Goal: Task Accomplishment & Management: Complete application form

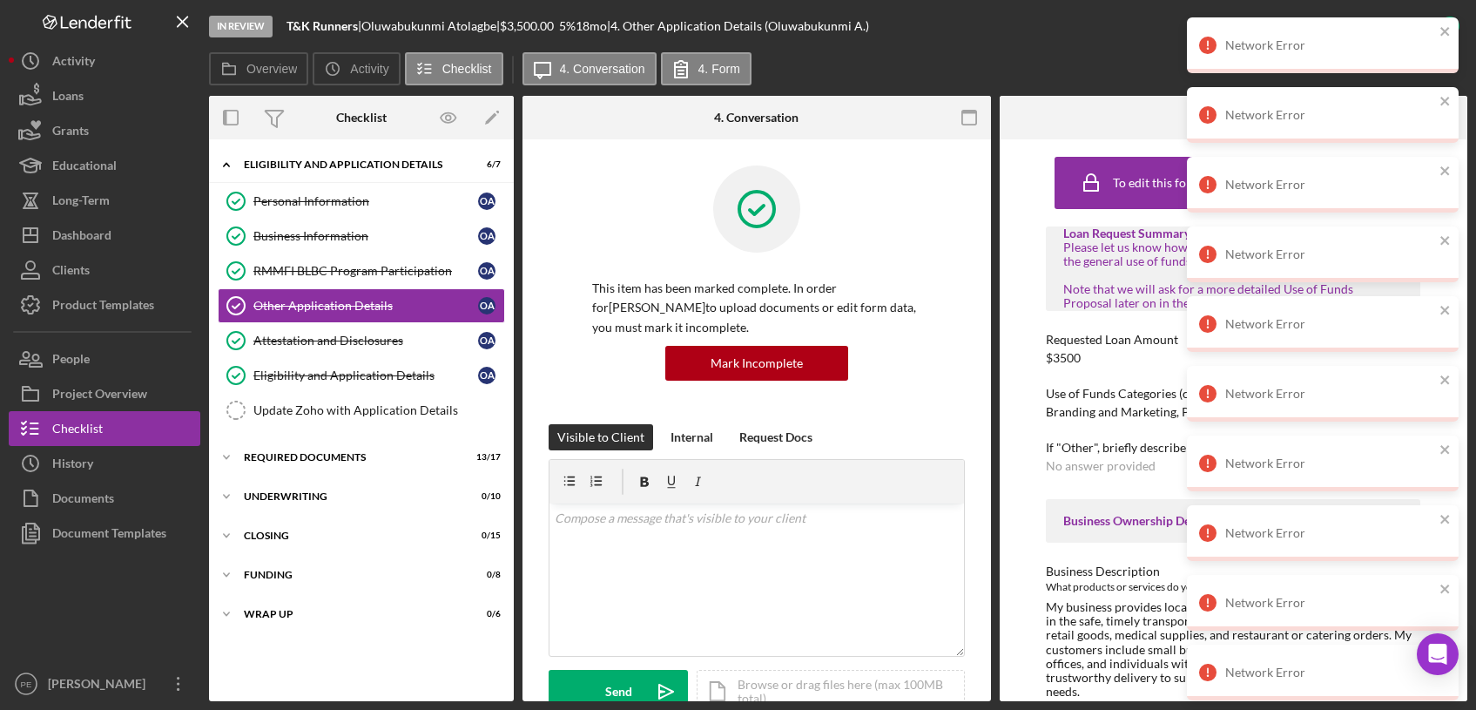
scroll to position [174, 0]
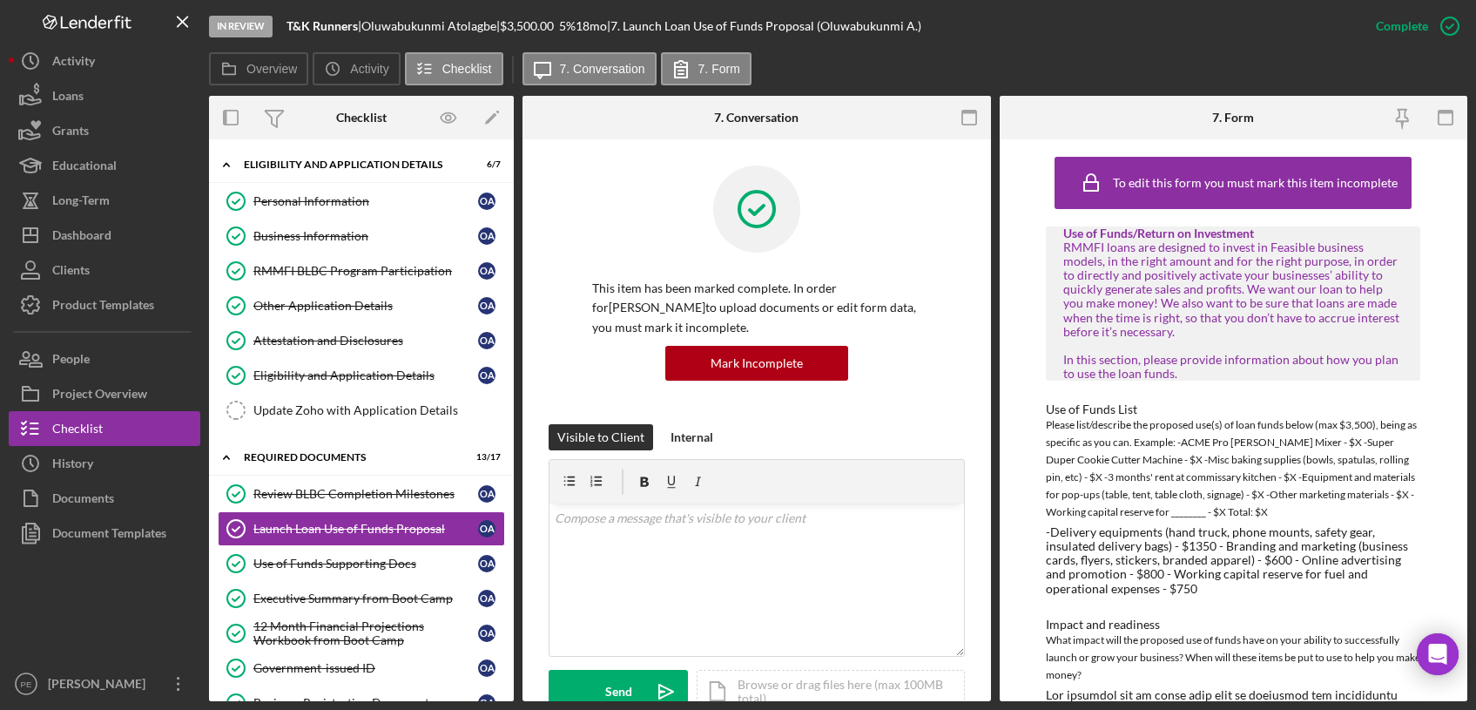
scroll to position [313, 0]
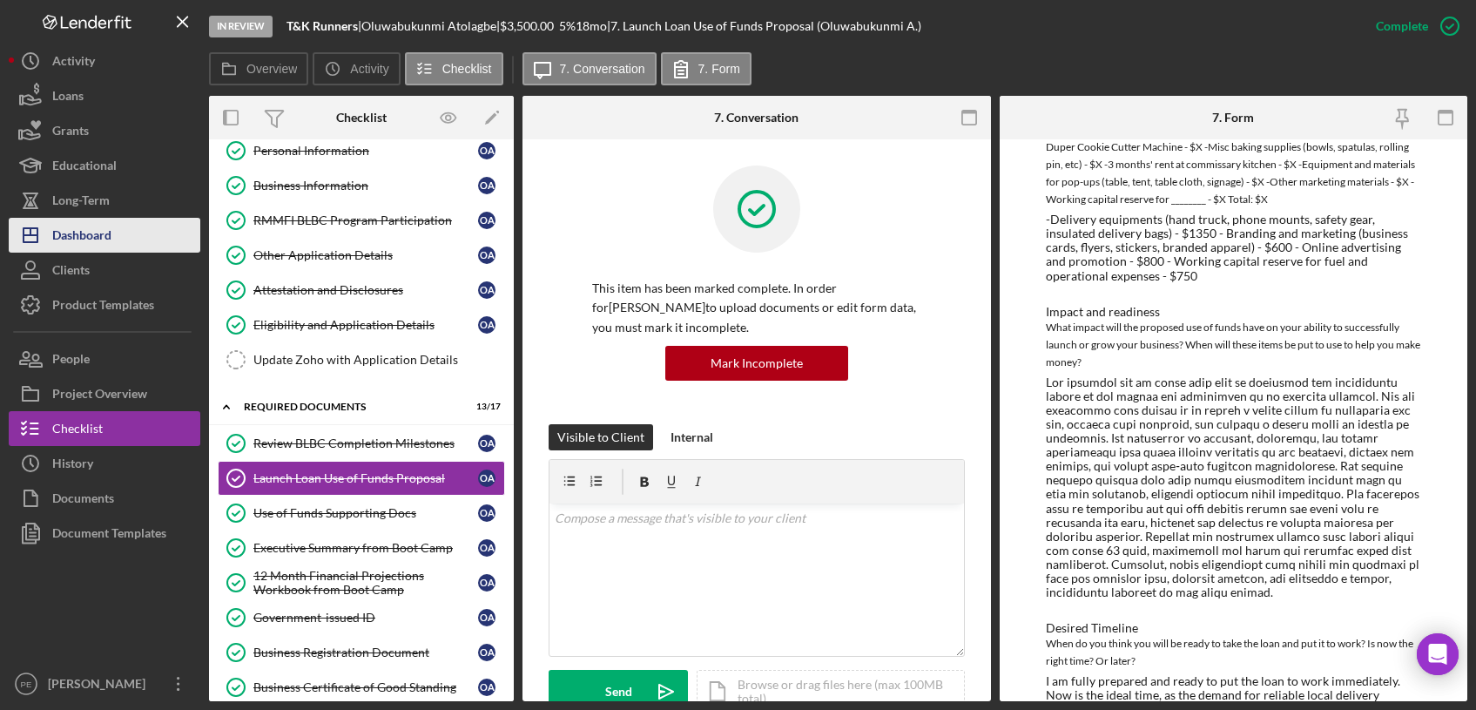
click at [120, 226] on button "Icon/Dashboard Dashboard" at bounding box center [105, 235] width 192 height 35
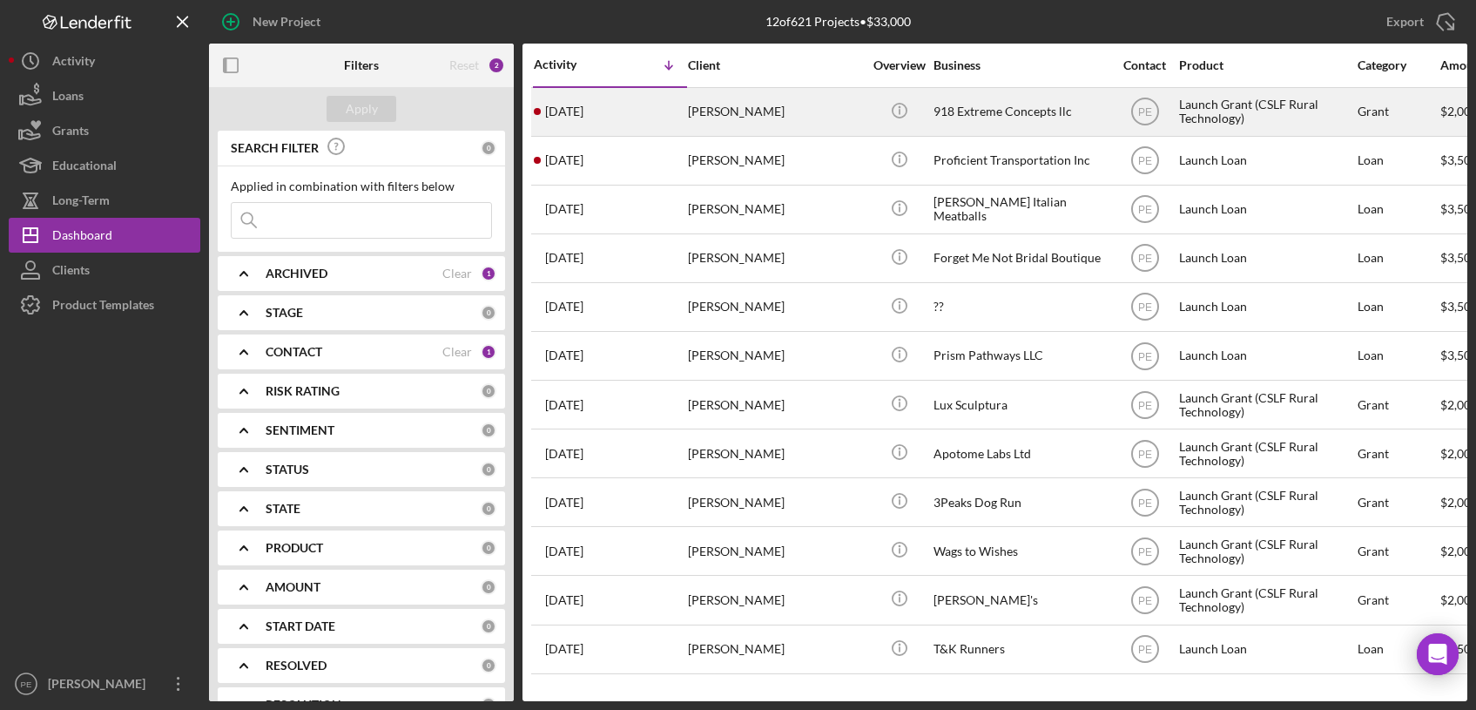
click at [663, 103] on div "1 day ago Nathan Bushnell" at bounding box center [610, 112] width 152 height 46
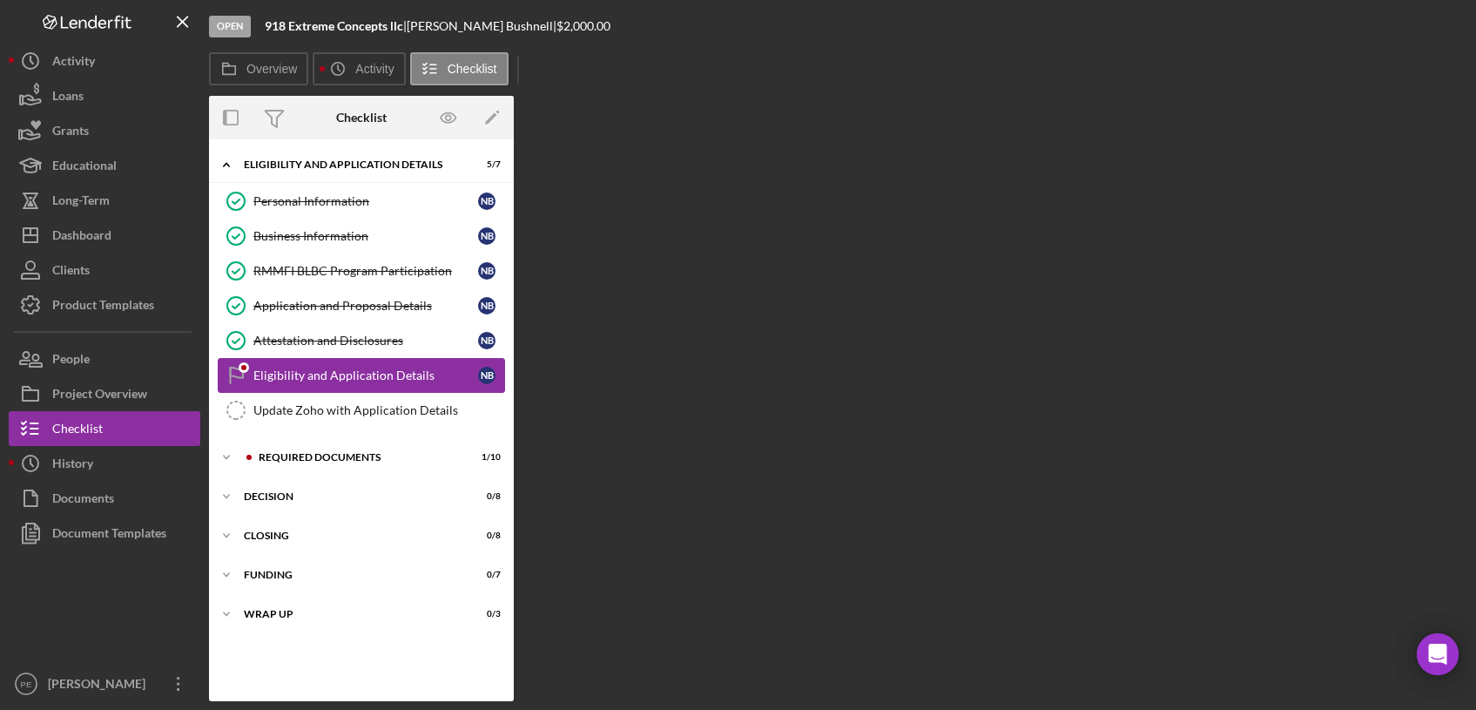
click at [348, 379] on div "Eligibility and Application Details" at bounding box center [365, 375] width 225 height 14
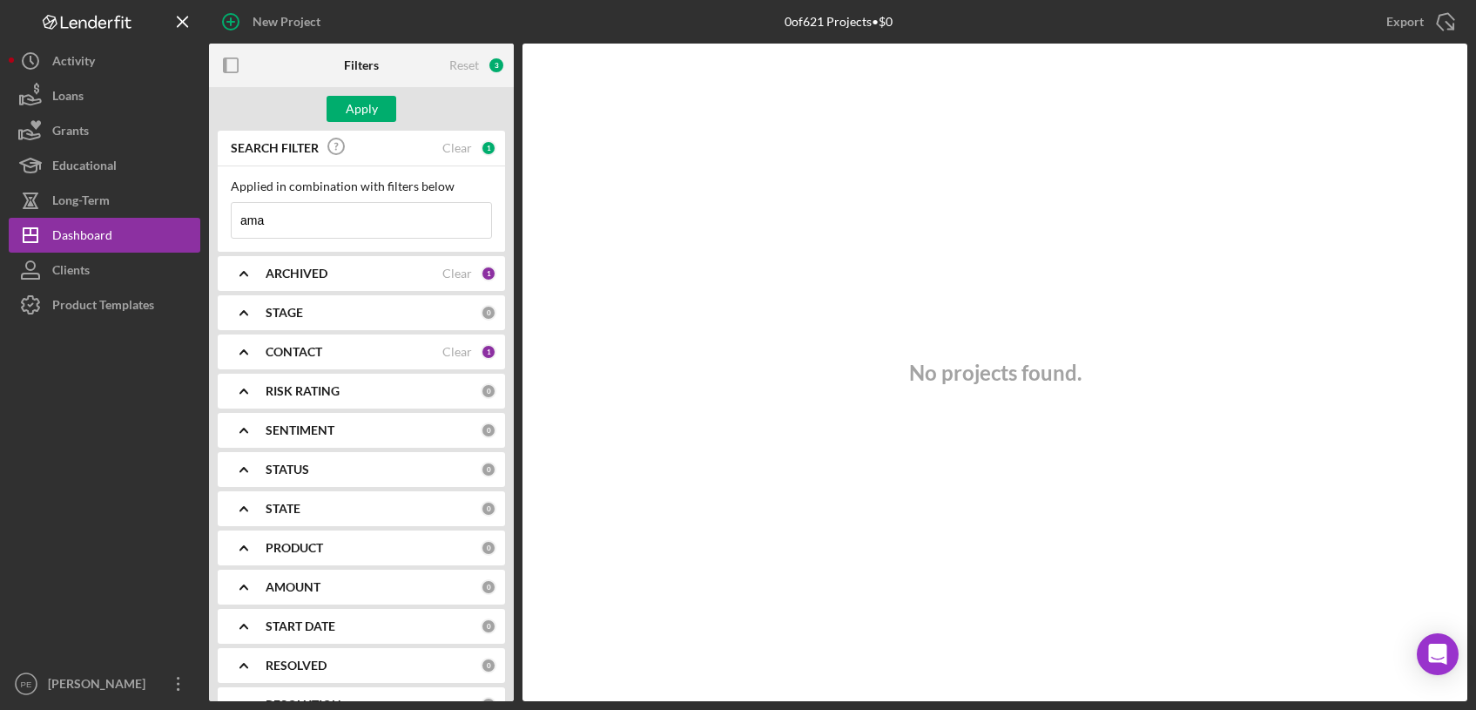
type input "[PERSON_NAME]"
click at [241, 29] on icon "button" at bounding box center [231, 22] width 44 height 44
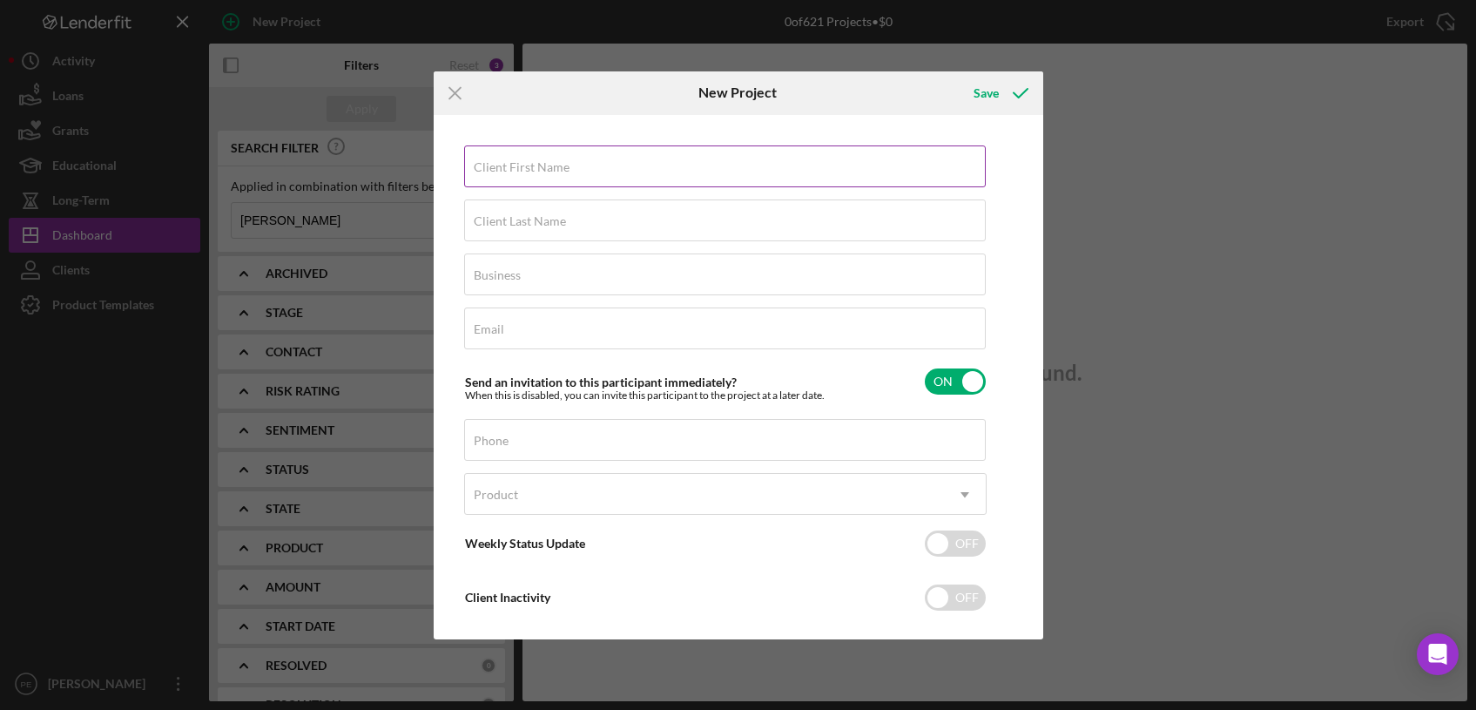
click at [235, 27] on div "Icon/Menu Close New Project Save Client First Name Required Client Last Name Re…" at bounding box center [738, 355] width 1476 height 710
click at [560, 172] on label "Client First Name" at bounding box center [522, 167] width 96 height 14
click at [560, 172] on input "Client First Name" at bounding box center [725, 166] width 522 height 42
type input "a"
type input "[PERSON_NAME]"
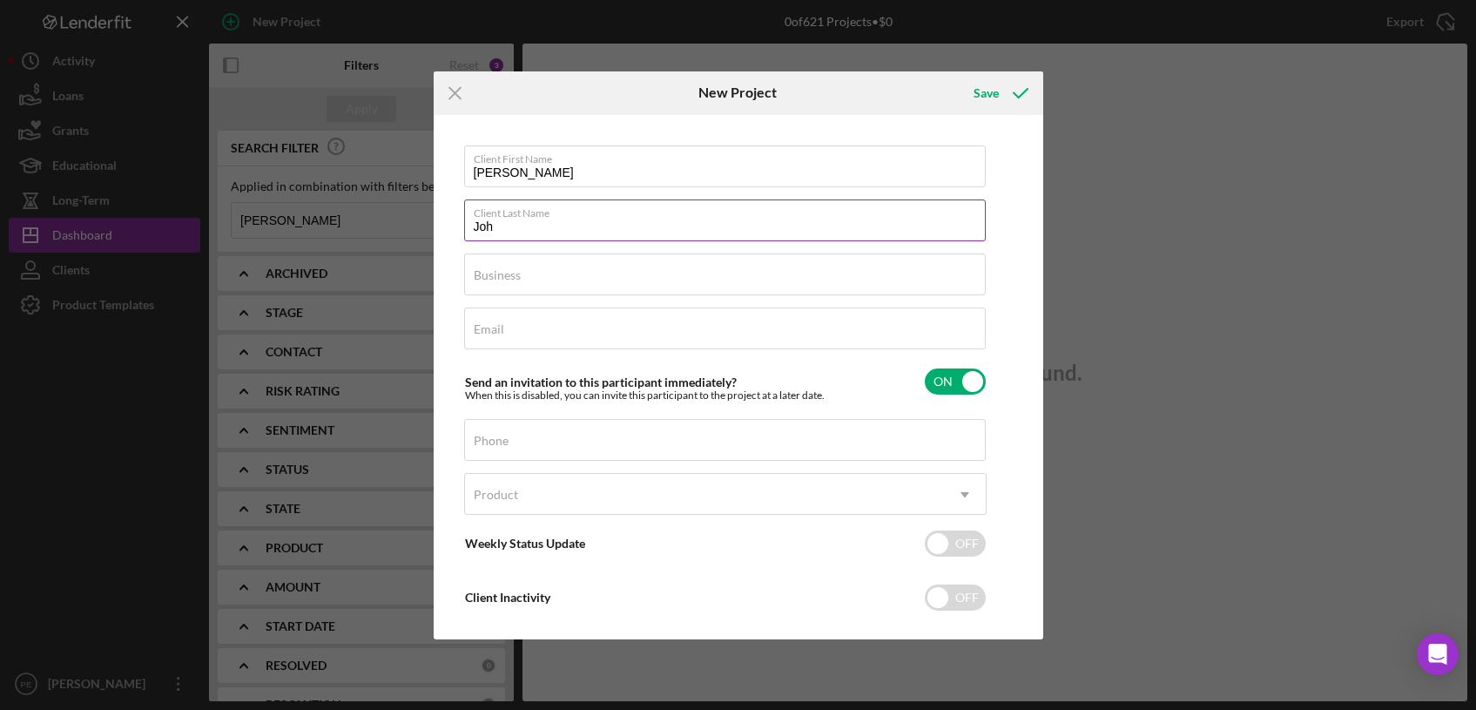
type input "[PERSON_NAME]"
click at [538, 272] on div "Business Required" at bounding box center [725, 275] width 523 height 44
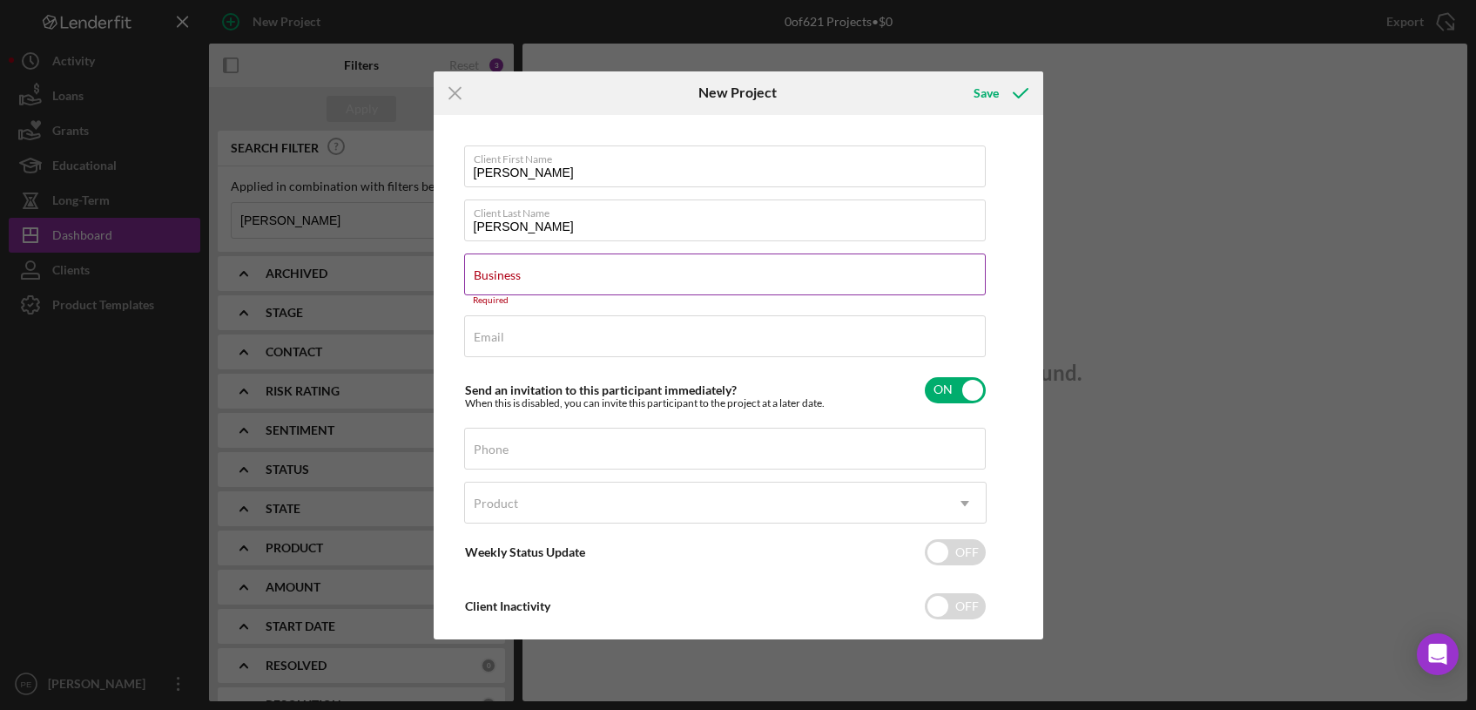
click at [491, 276] on label "Business" at bounding box center [497, 275] width 47 height 14
click at [491, 276] on input "Business" at bounding box center [725, 274] width 522 height 42
click at [745, 271] on div "Business Required" at bounding box center [725, 279] width 523 height 52
click at [594, 273] on input "Business" at bounding box center [725, 274] width 522 height 42
paste input "WyldWes Charcuterie Bar and Micro Sweets"
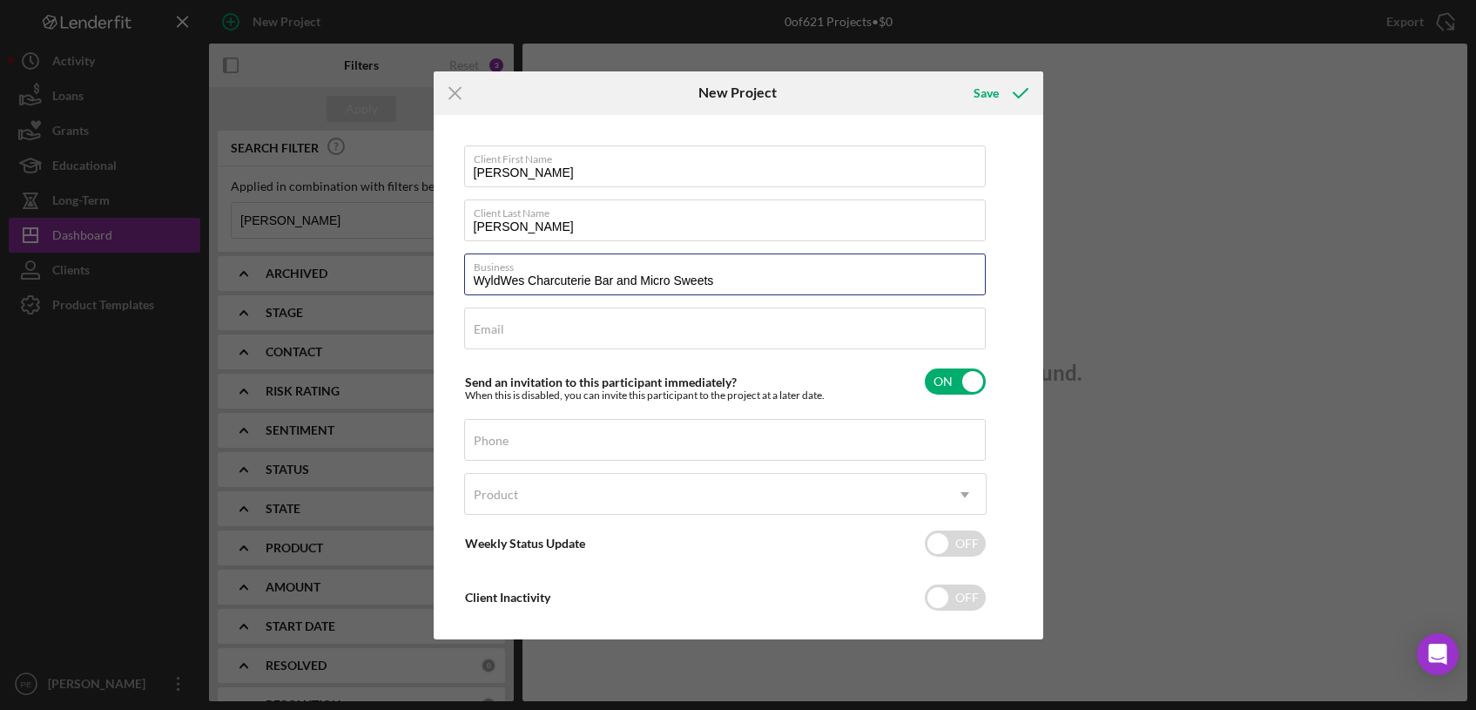
type input "WyldWes Charcuterie Bar and Micro Sweets"
click at [552, 334] on div "Email Required" at bounding box center [725, 329] width 523 height 44
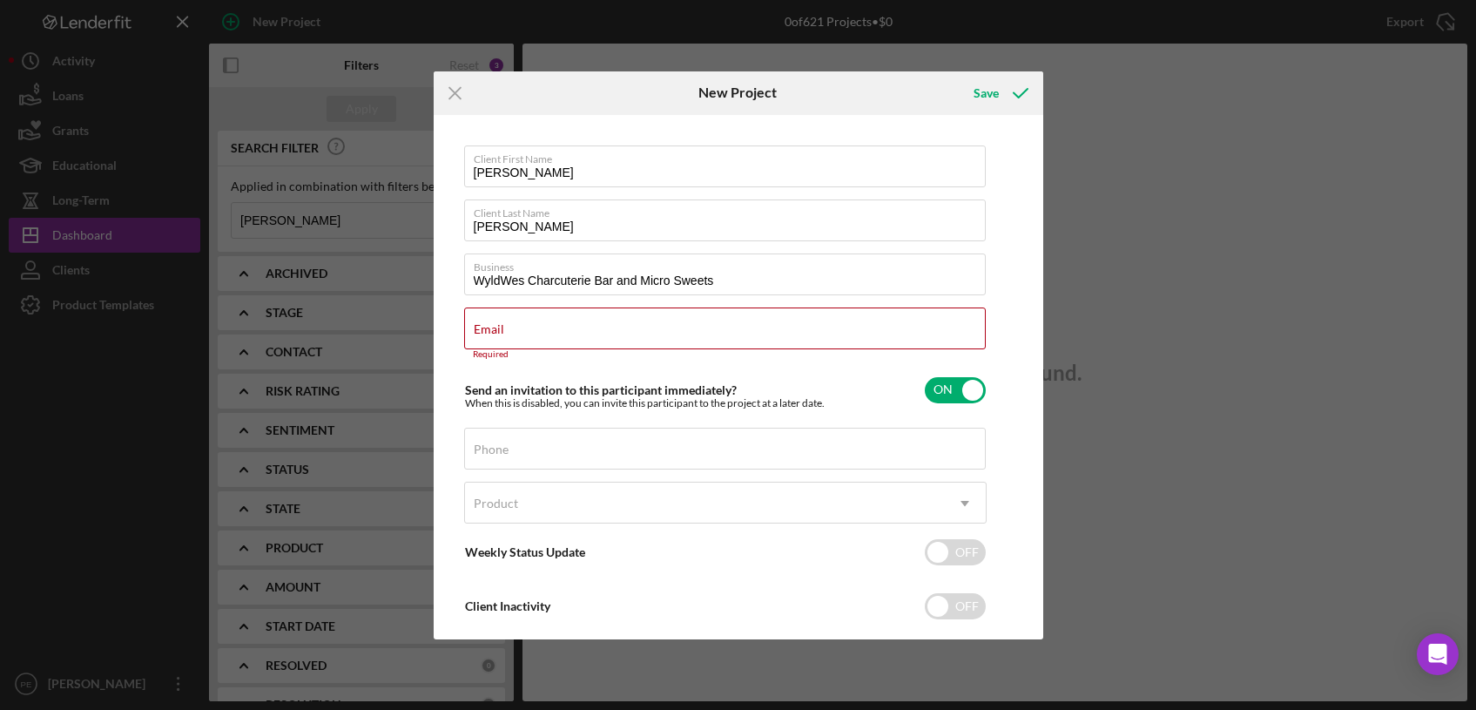
click at [1029, 354] on div "Client First Name [PERSON_NAME] Client Last Name [PERSON_NAME] Business WyldWes…" at bounding box center [738, 377] width 601 height 516
click at [553, 332] on input "Email" at bounding box center [725, 328] width 522 height 42
type input "[EMAIL_ADDRESS][DOMAIN_NAME]"
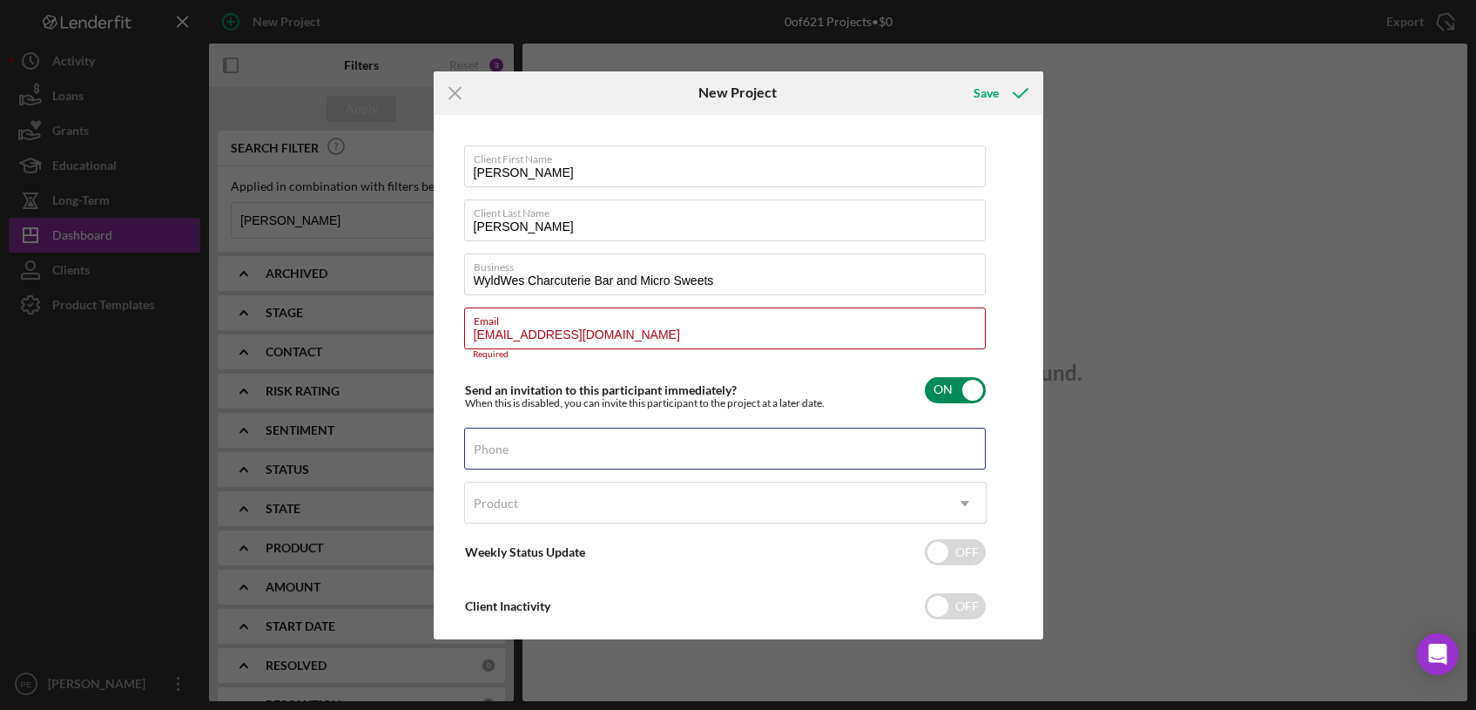
type input "[PHONE_NUMBER]"
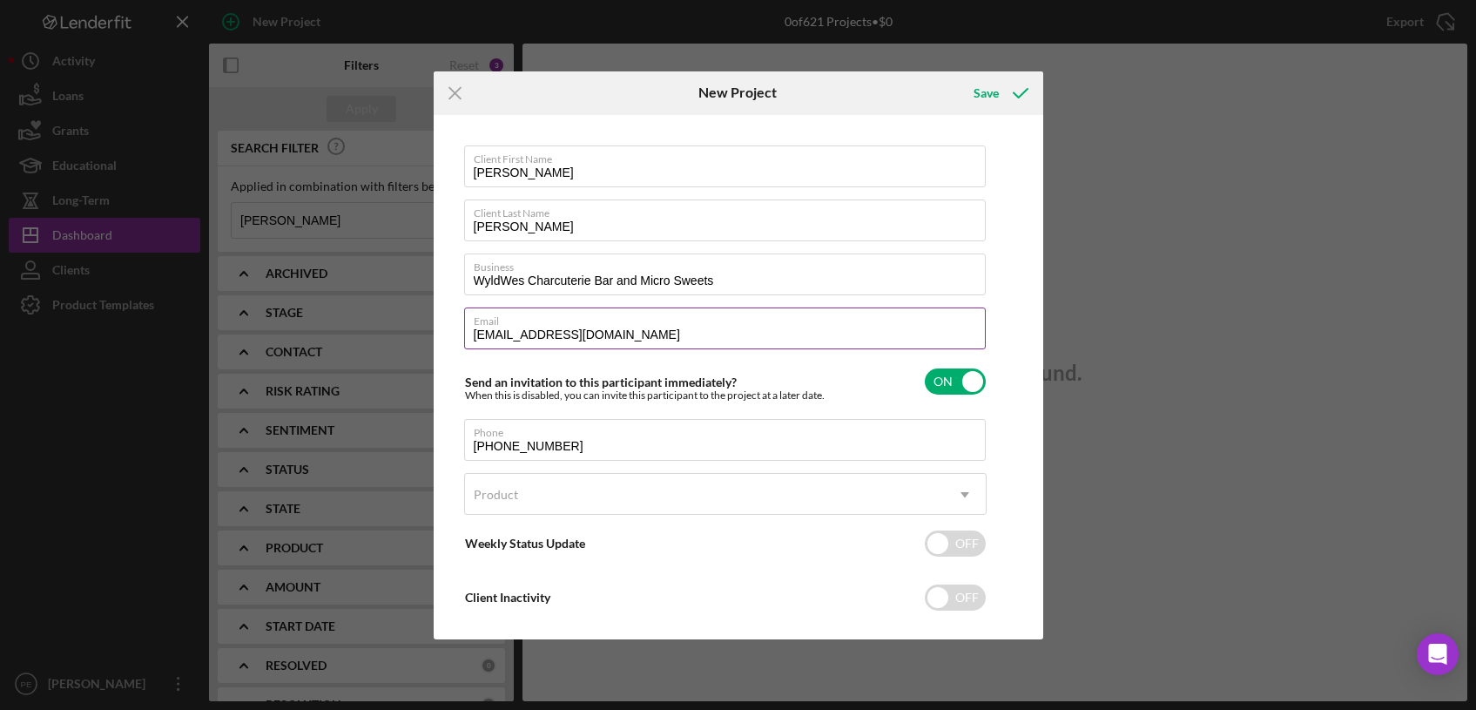
click at [643, 338] on input "[EMAIL_ADDRESS][DOMAIN_NAME]" at bounding box center [725, 328] width 522 height 42
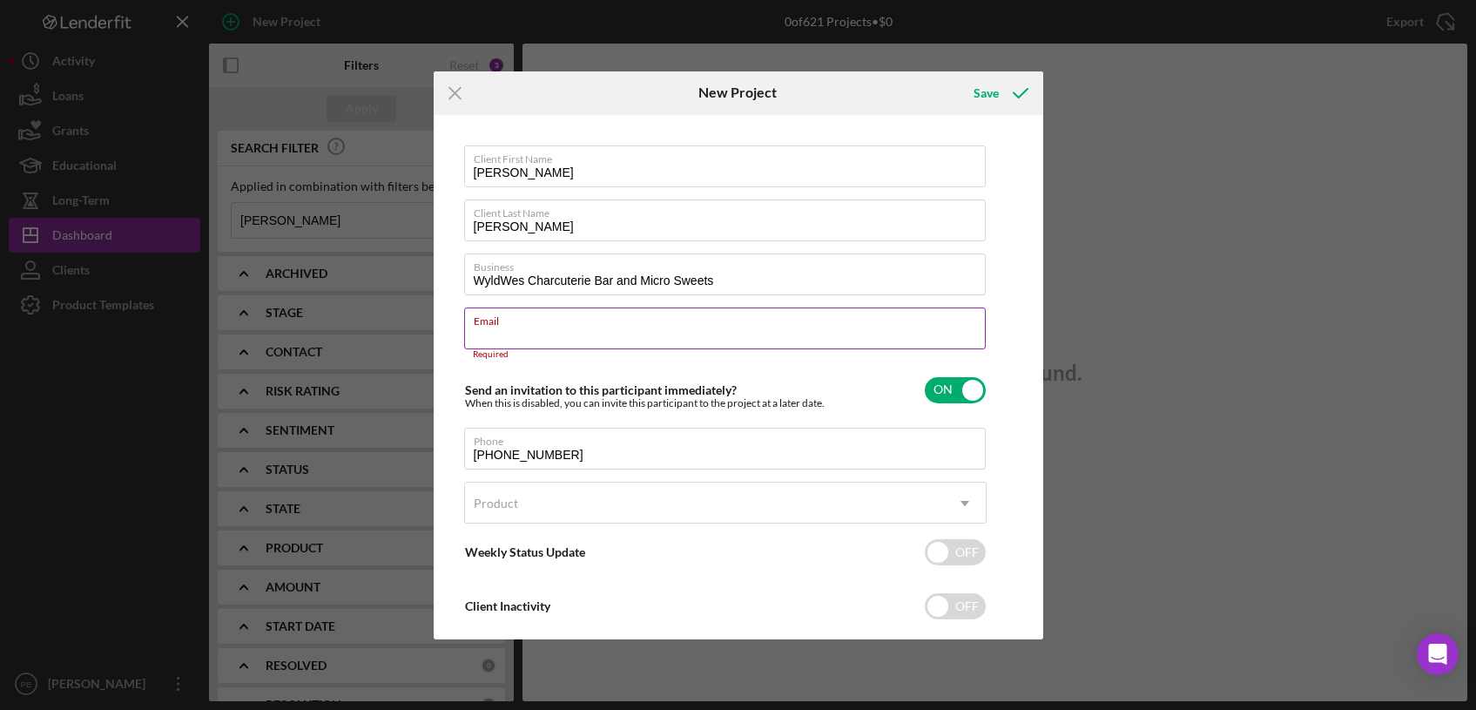
click at [551, 337] on input "Email" at bounding box center [725, 328] width 522 height 42
click at [494, 328] on input "Email" at bounding box center [725, 328] width 522 height 42
paste input "[EMAIL_ADDRESS][DOMAIN_NAME] [PHONE_NUMBER]"
click at [710, 326] on label "Email" at bounding box center [730, 317] width 512 height 19
click at [710, 326] on input "[EMAIL_ADDRESS][DOMAIN_NAME] [PHONE_NUMBER]" at bounding box center [725, 328] width 522 height 42
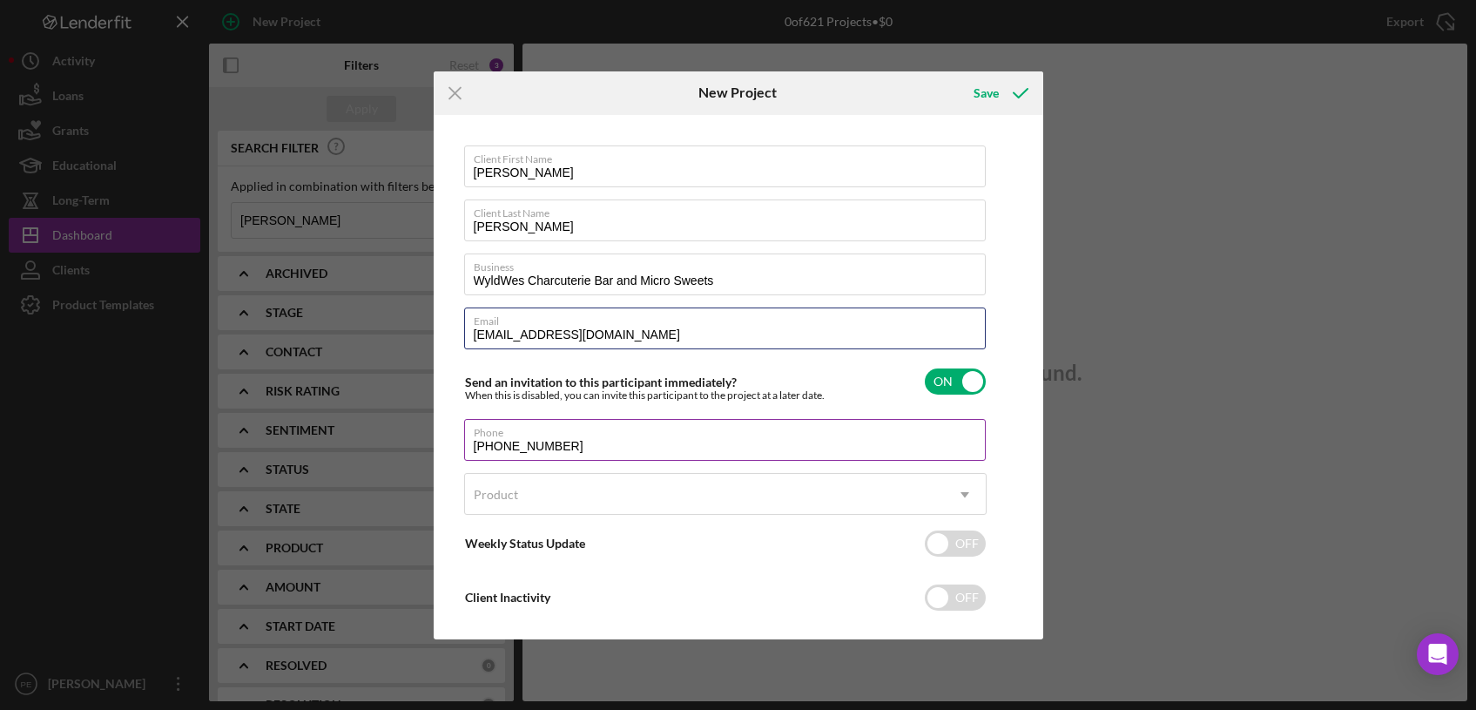
type input "[EMAIL_ADDRESS][DOMAIN_NAME]"
click at [637, 447] on input "[PHONE_NUMBER]" at bounding box center [725, 440] width 522 height 42
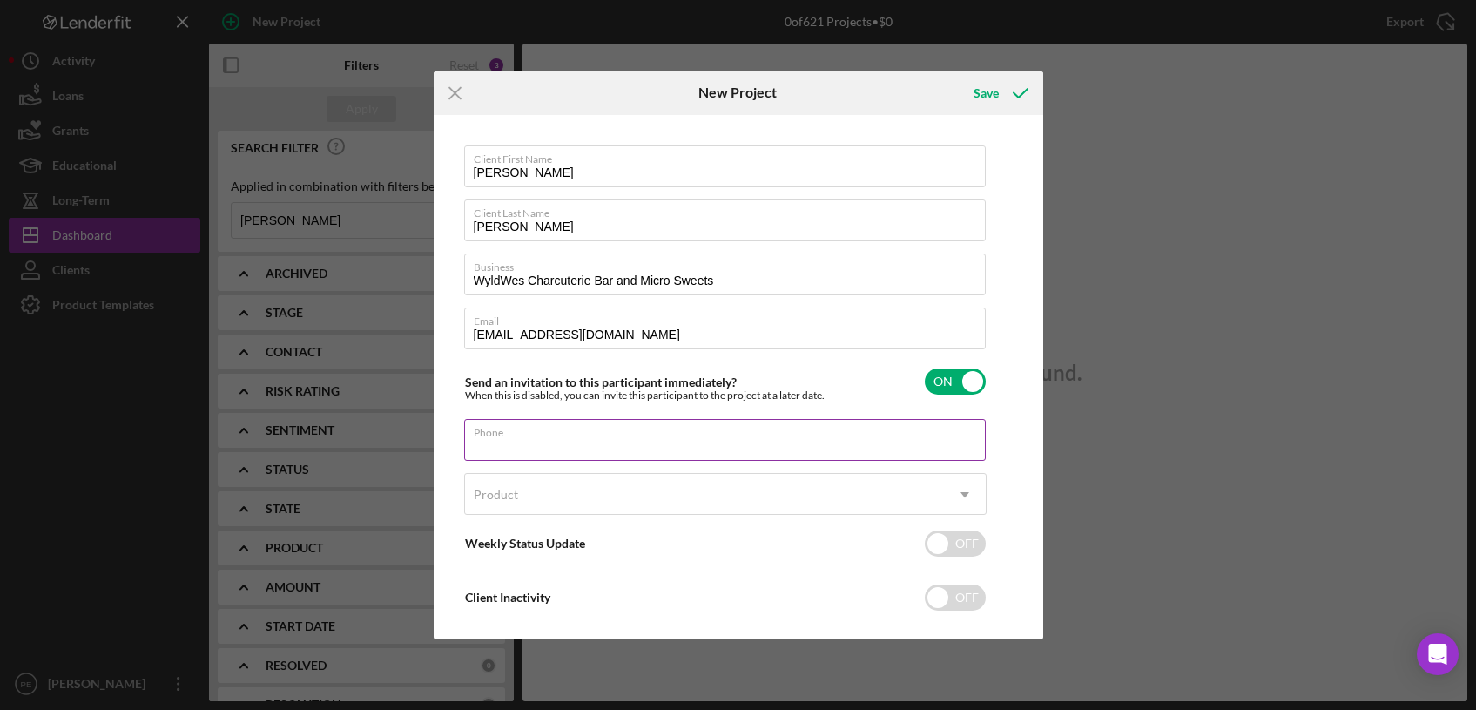
click at [513, 446] on input "Phone" at bounding box center [725, 440] width 522 height 42
paste input "[PHONE_NUMBER]"
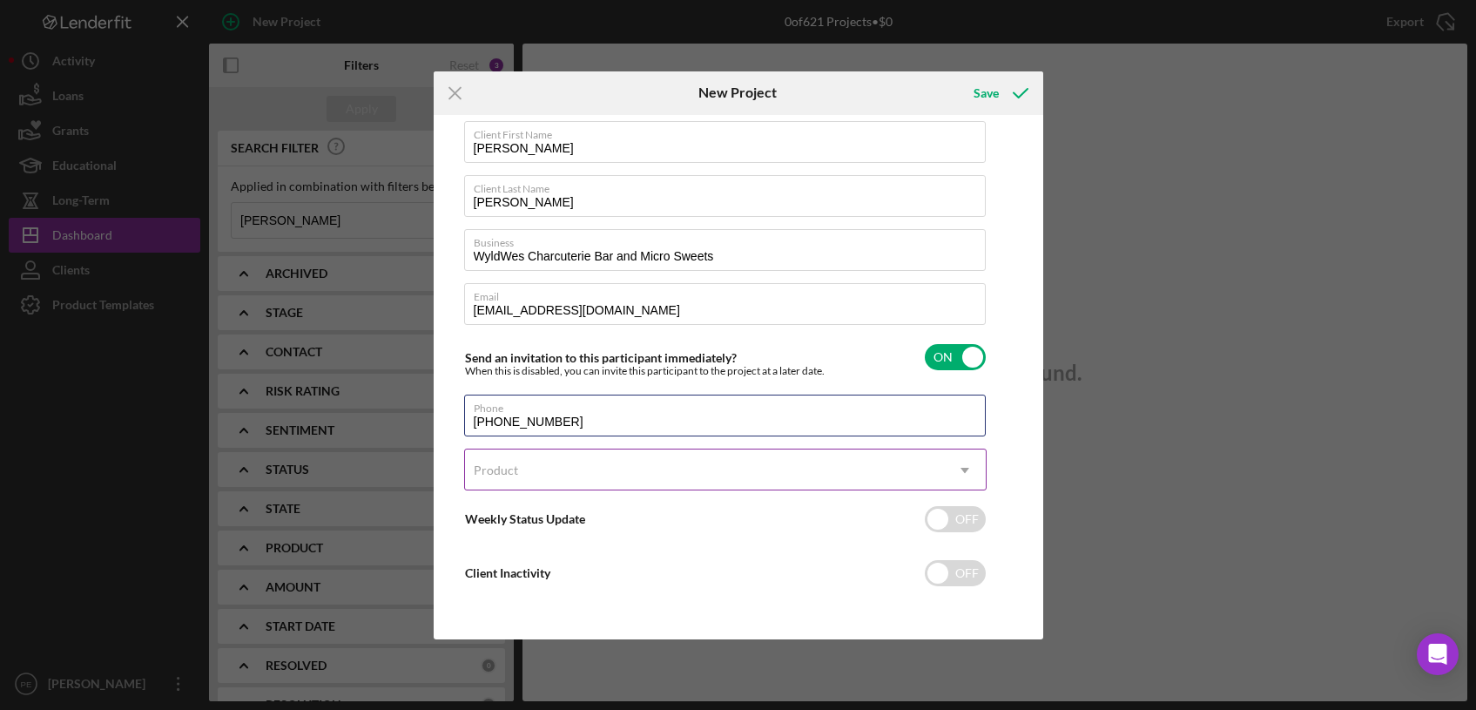
type input "[PHONE_NUMBER]"
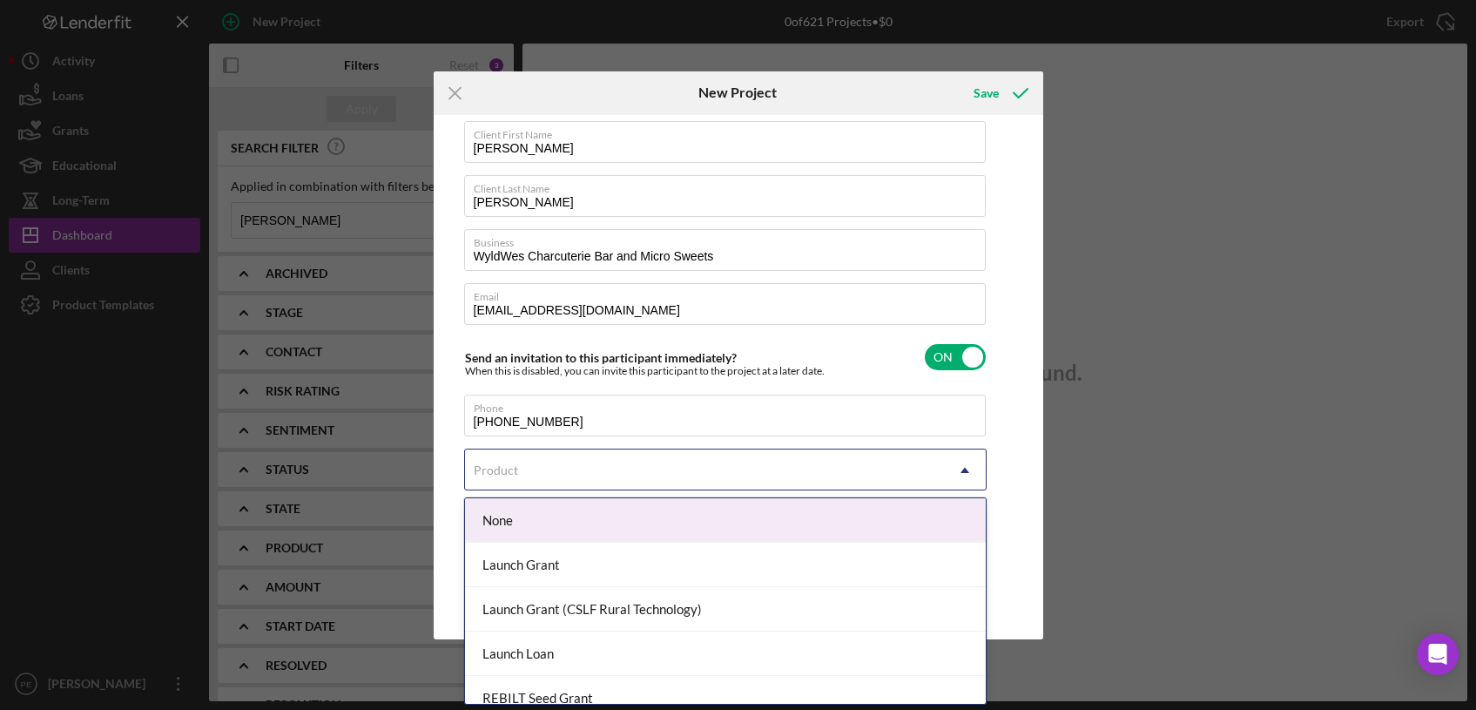
click at [550, 474] on div "Product" at bounding box center [704, 470] width 479 height 40
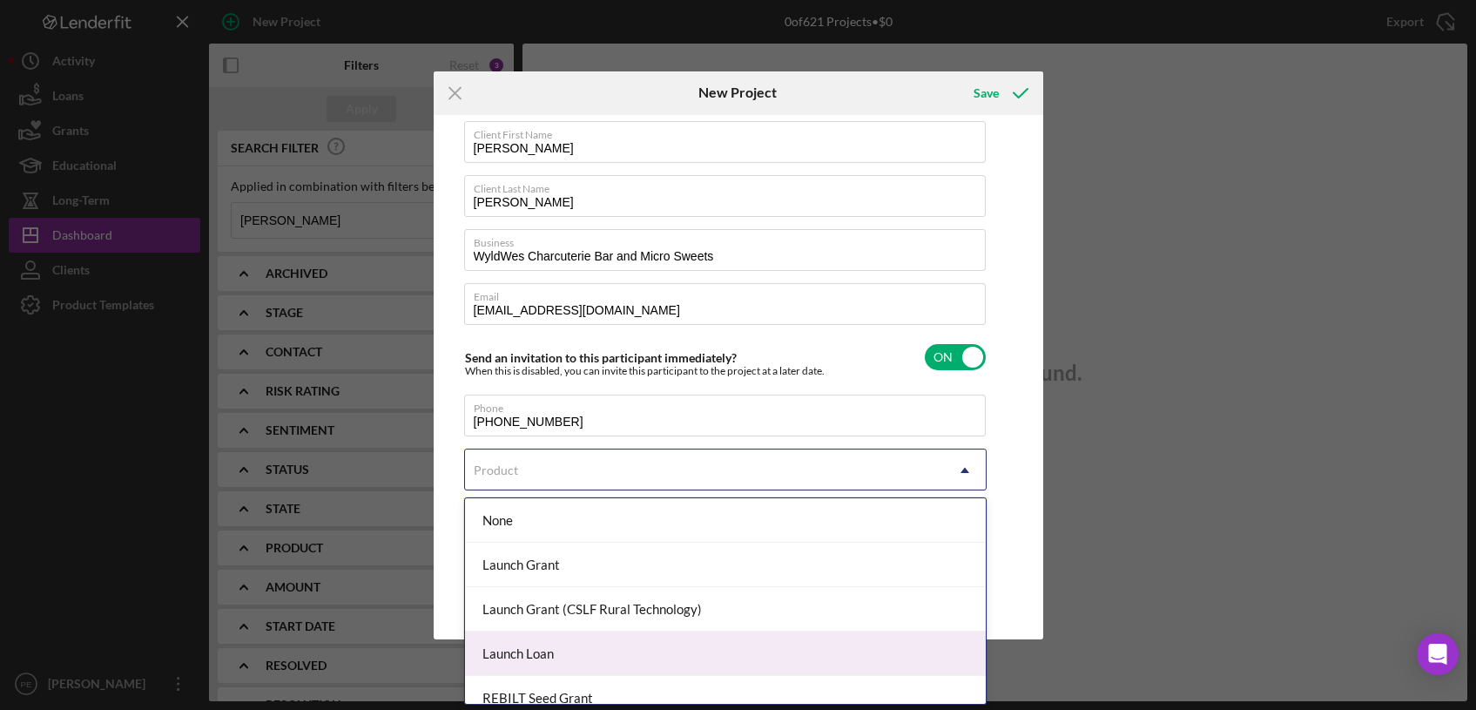
click at [568, 648] on div "Launch Loan" at bounding box center [725, 653] width 521 height 44
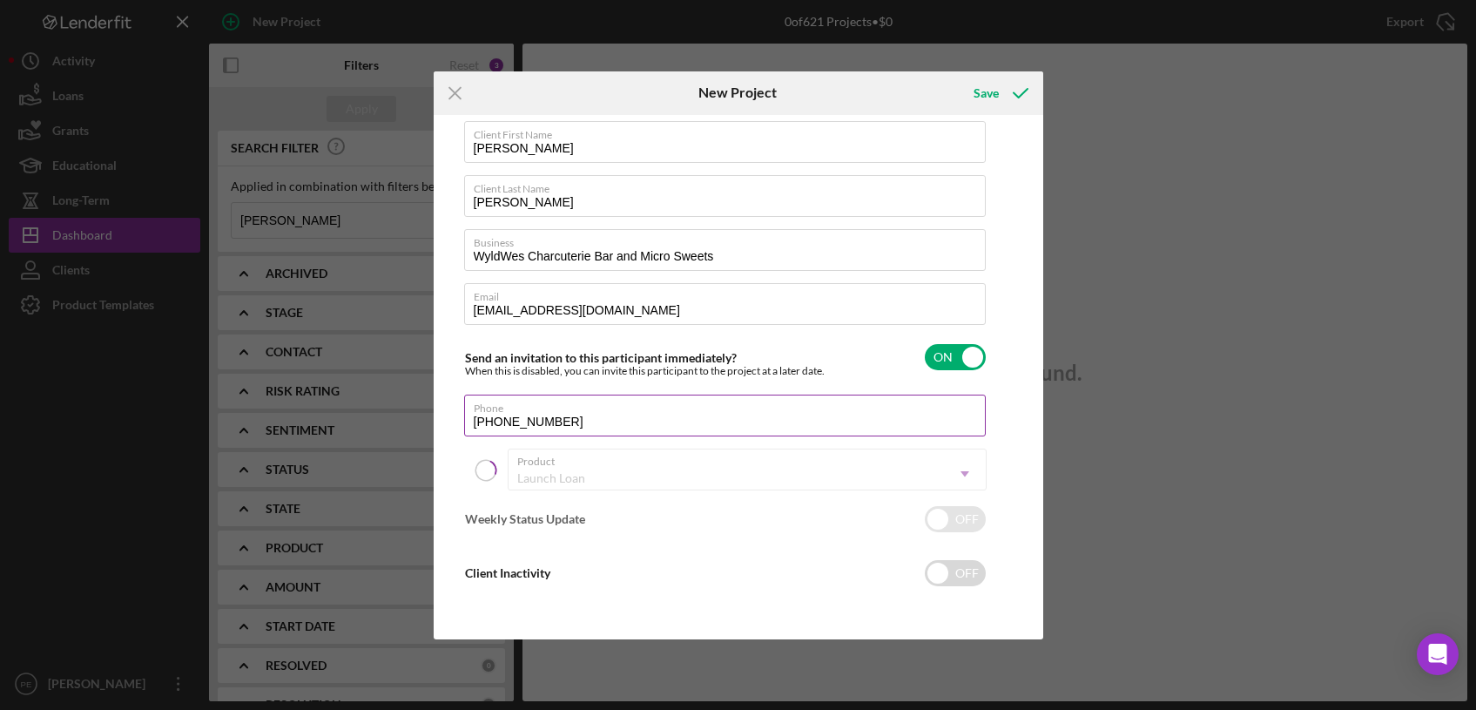
checkbox input "true"
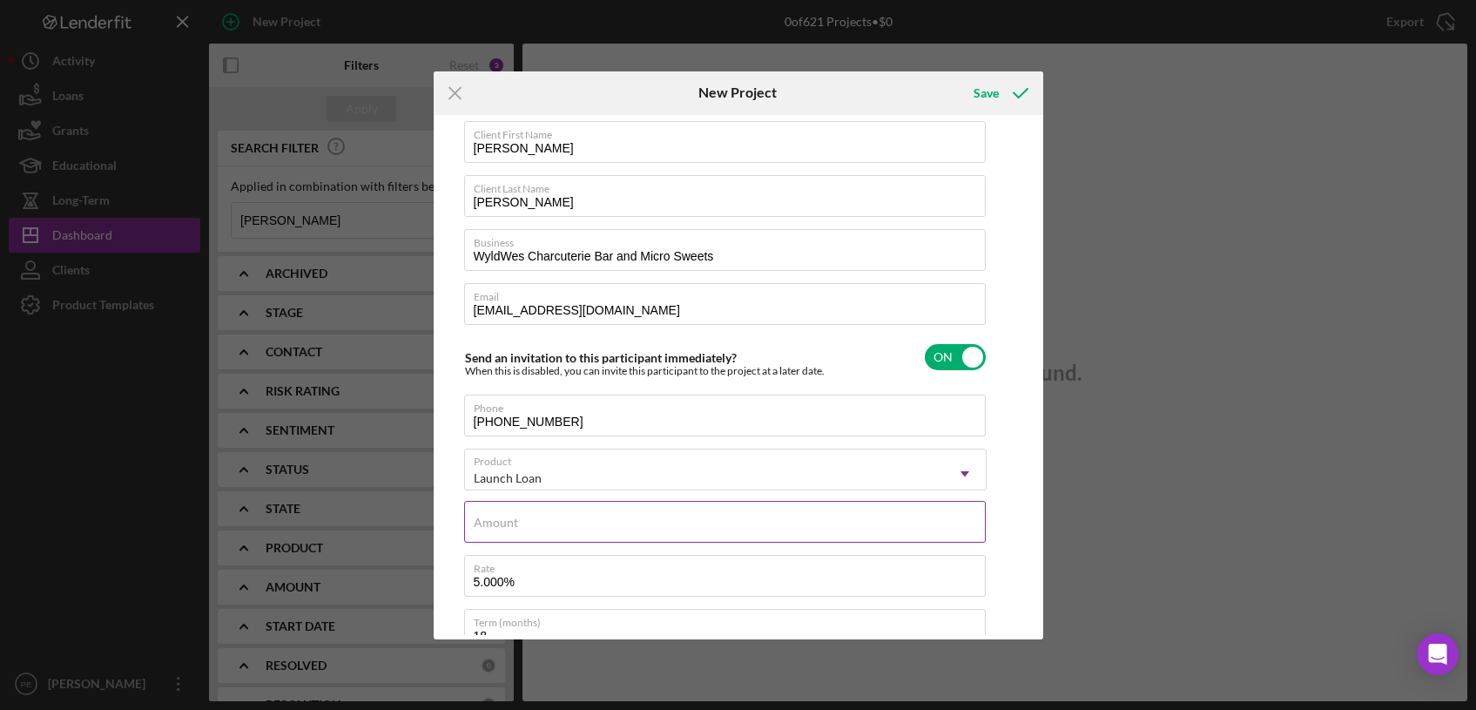
click at [848, 519] on div "Amount" at bounding box center [725, 523] width 523 height 44
type input "$3,500"
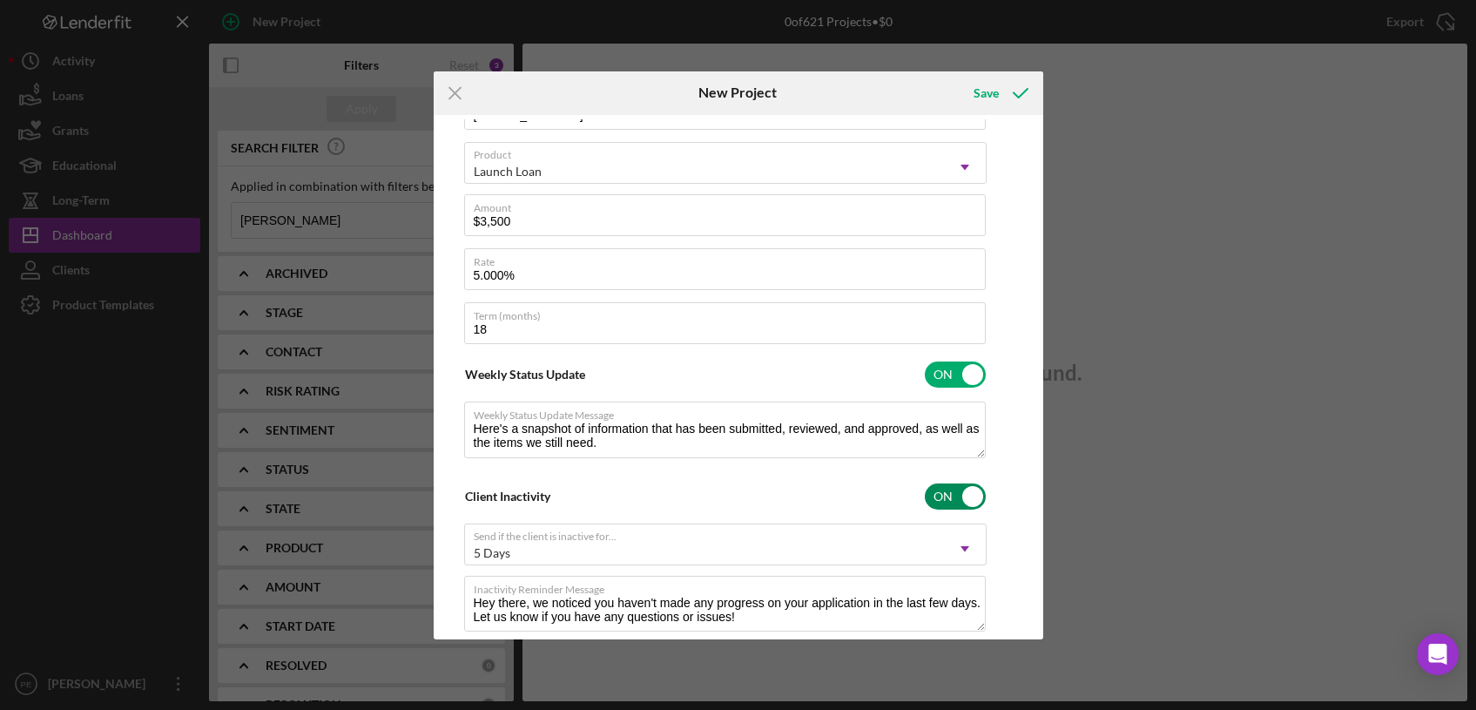
click at [969, 500] on input "checkbox" at bounding box center [955, 496] width 61 height 26
checkbox input "false"
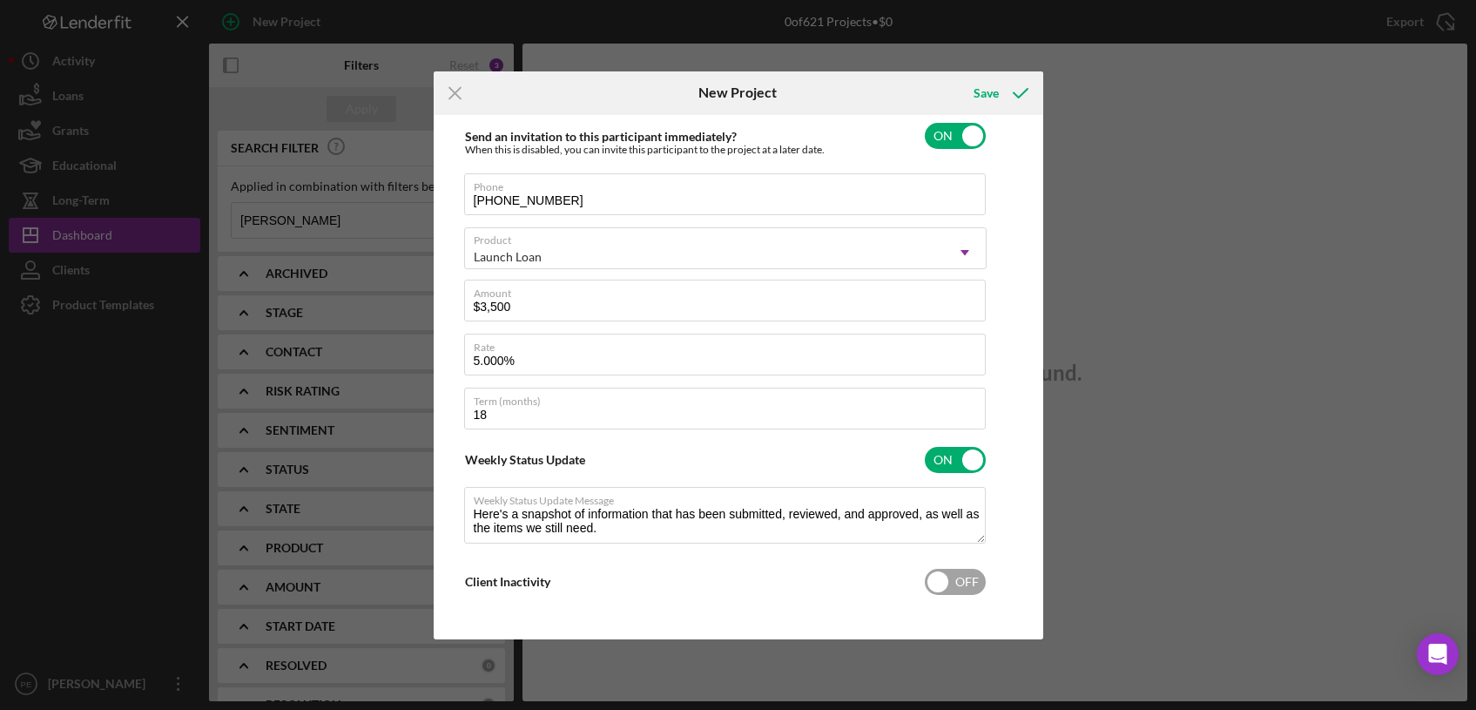
scroll to position [246, 0]
click at [965, 450] on input "checkbox" at bounding box center [955, 460] width 61 height 26
checkbox input "false"
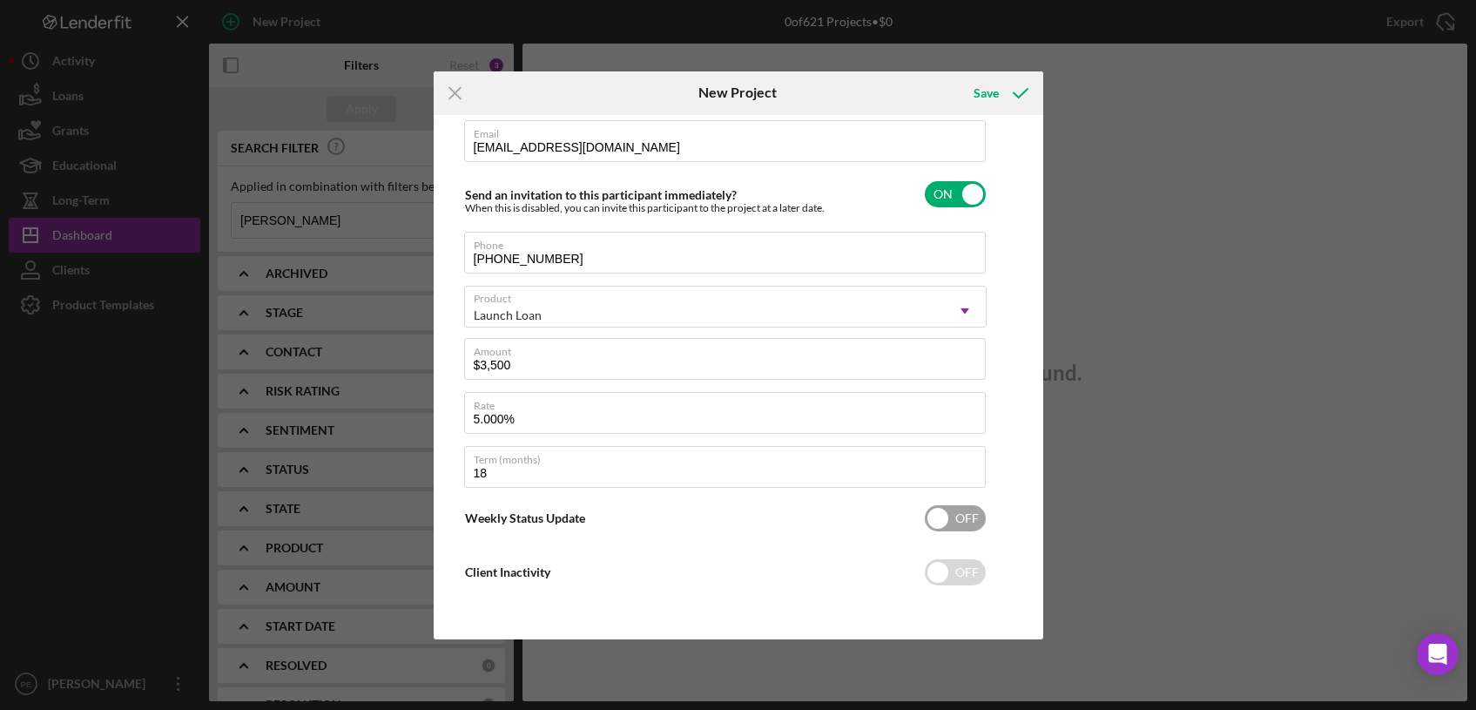
scroll to position [186, 0]
click at [997, 91] on div "Save" at bounding box center [986, 93] width 25 height 35
